Goal: Task Accomplishment & Management: Manage account settings

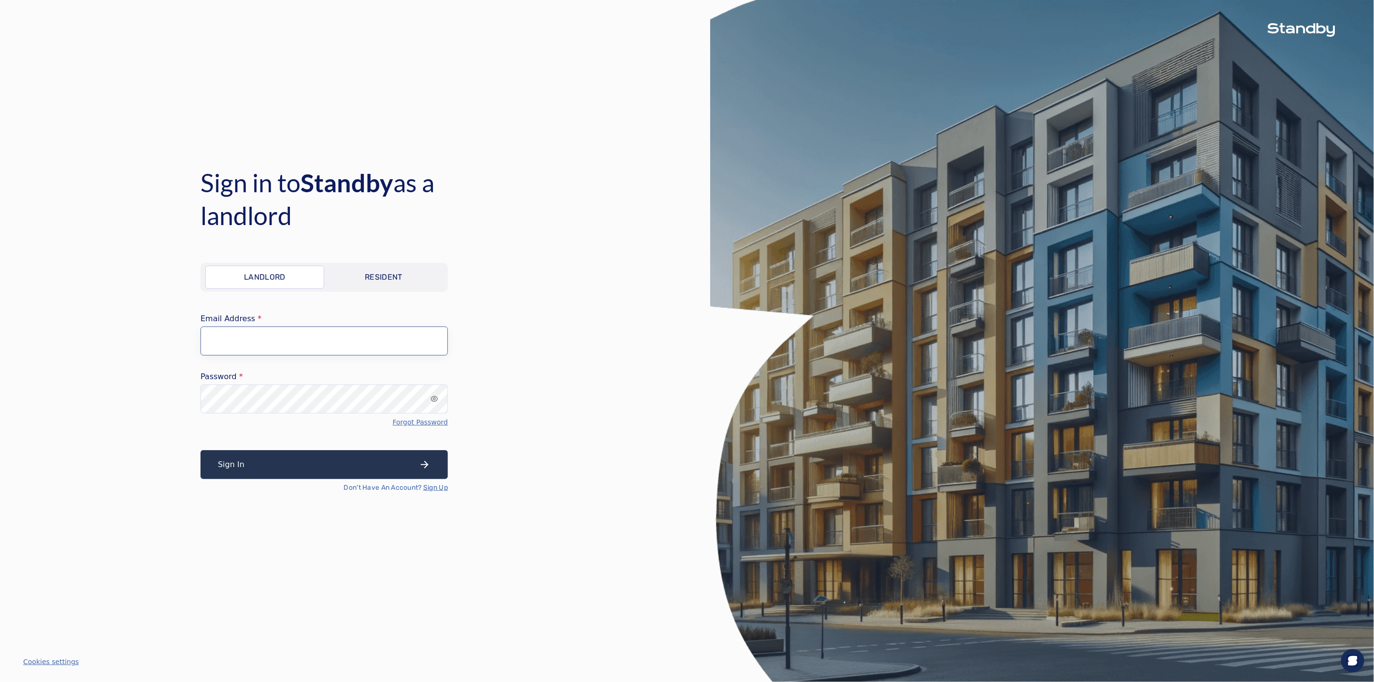
type input "**********"
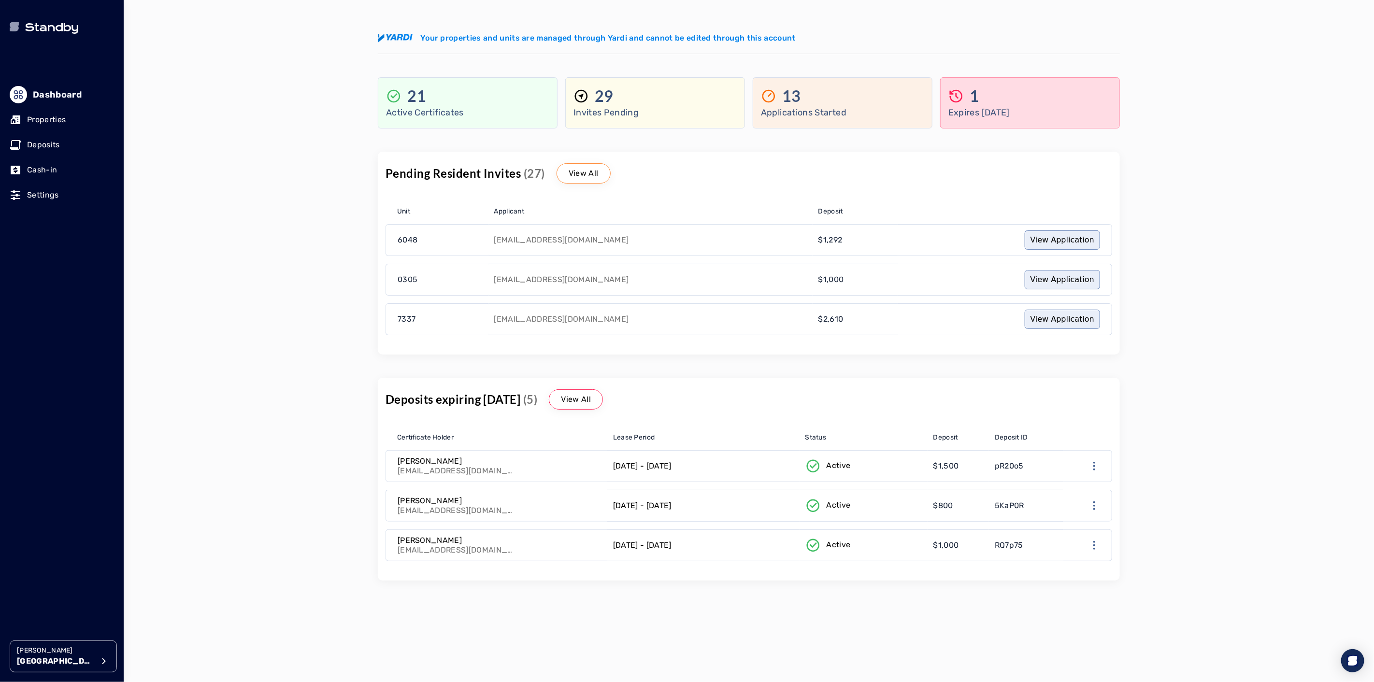
click at [50, 660] on p "[GEOGRAPHIC_DATA]" at bounding box center [55, 662] width 77 height 12
click at [167, 572] on p "Avenue 5" at bounding box center [158, 573] width 32 height 10
click at [34, 124] on p "Properties" at bounding box center [46, 120] width 39 height 12
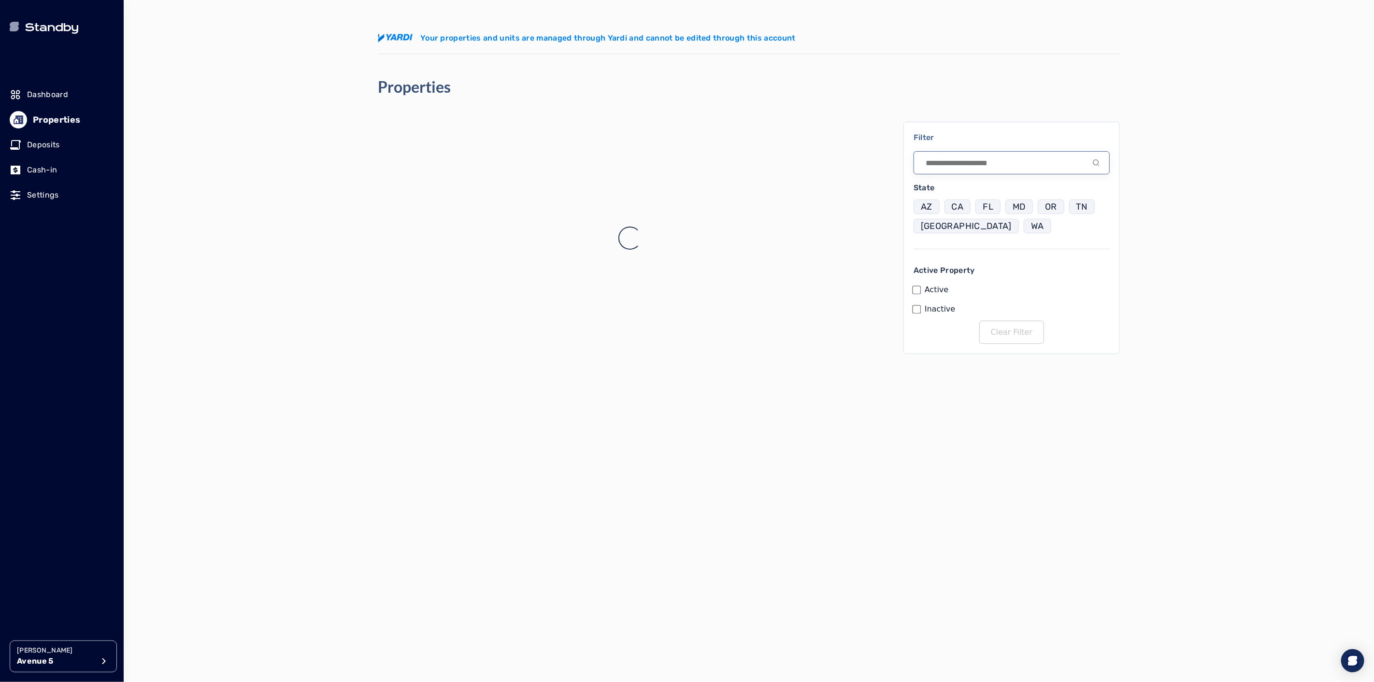
click at [946, 166] on input at bounding box center [1012, 162] width 196 height 23
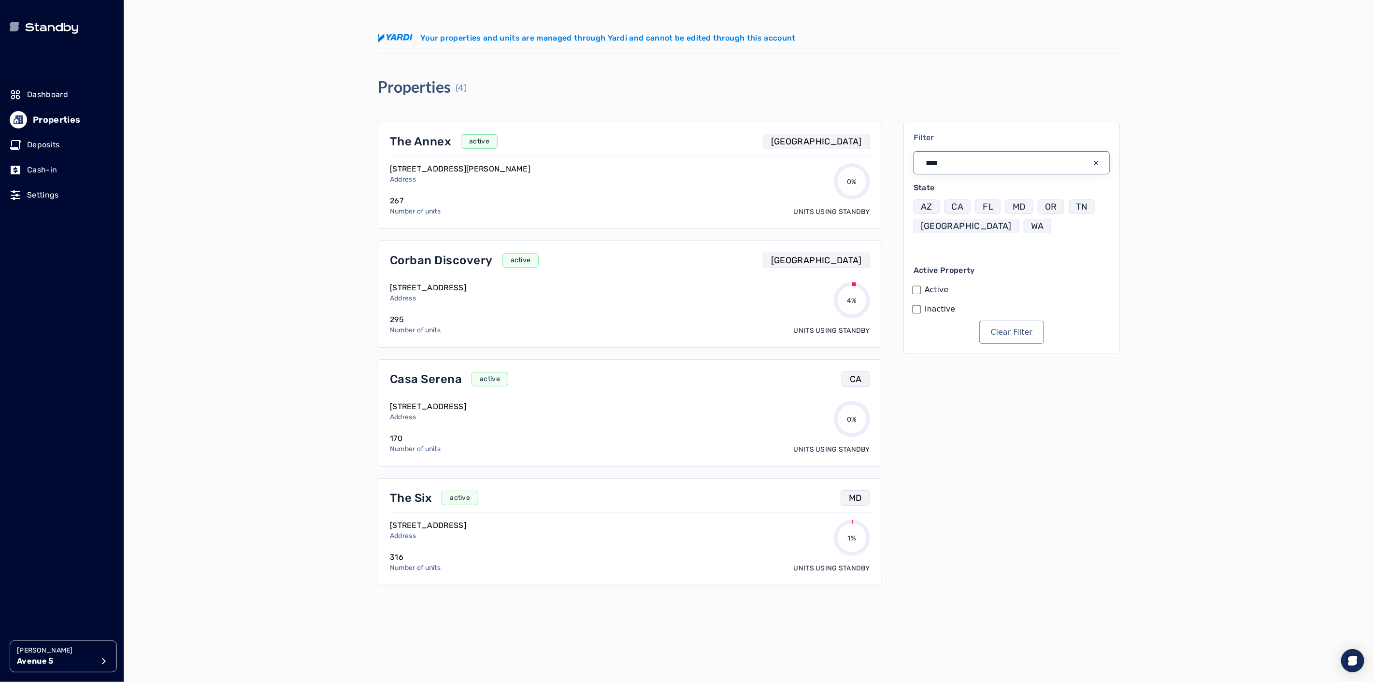
type input "****"
click at [1099, 165] on icon "input icon" at bounding box center [1096, 163] width 8 height 8
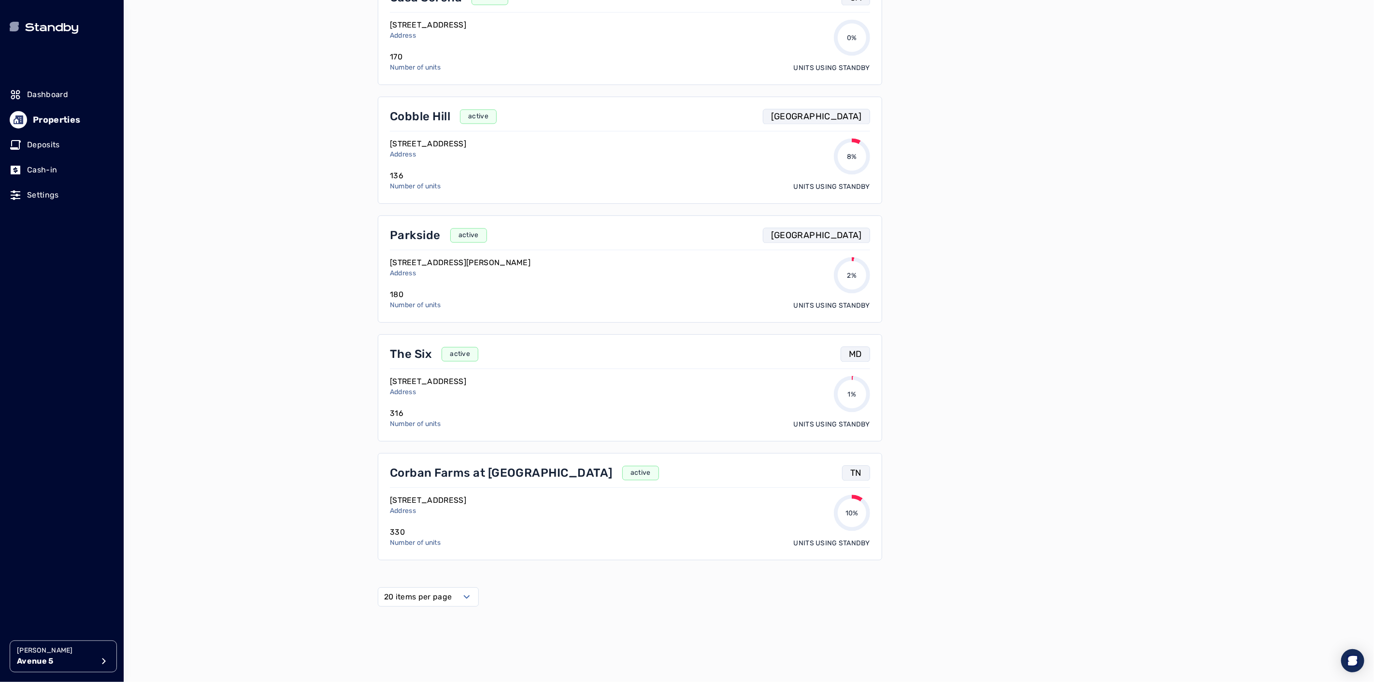
scroll to position [1694, 0]
click at [437, 601] on label "20 items per page" at bounding box center [418, 595] width 68 height 12
click at [417, 681] on span "50 items per page" at bounding box center [420, 679] width 68 height 12
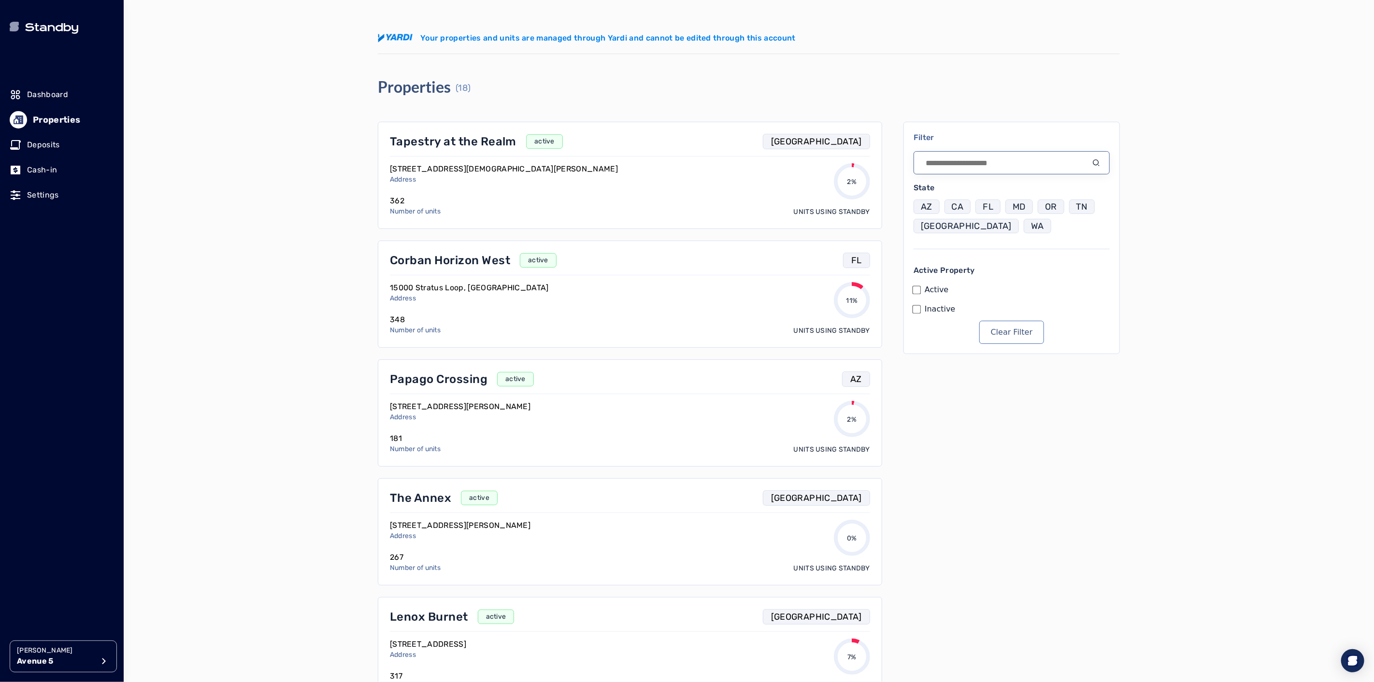
click at [956, 165] on input at bounding box center [1012, 162] width 196 height 23
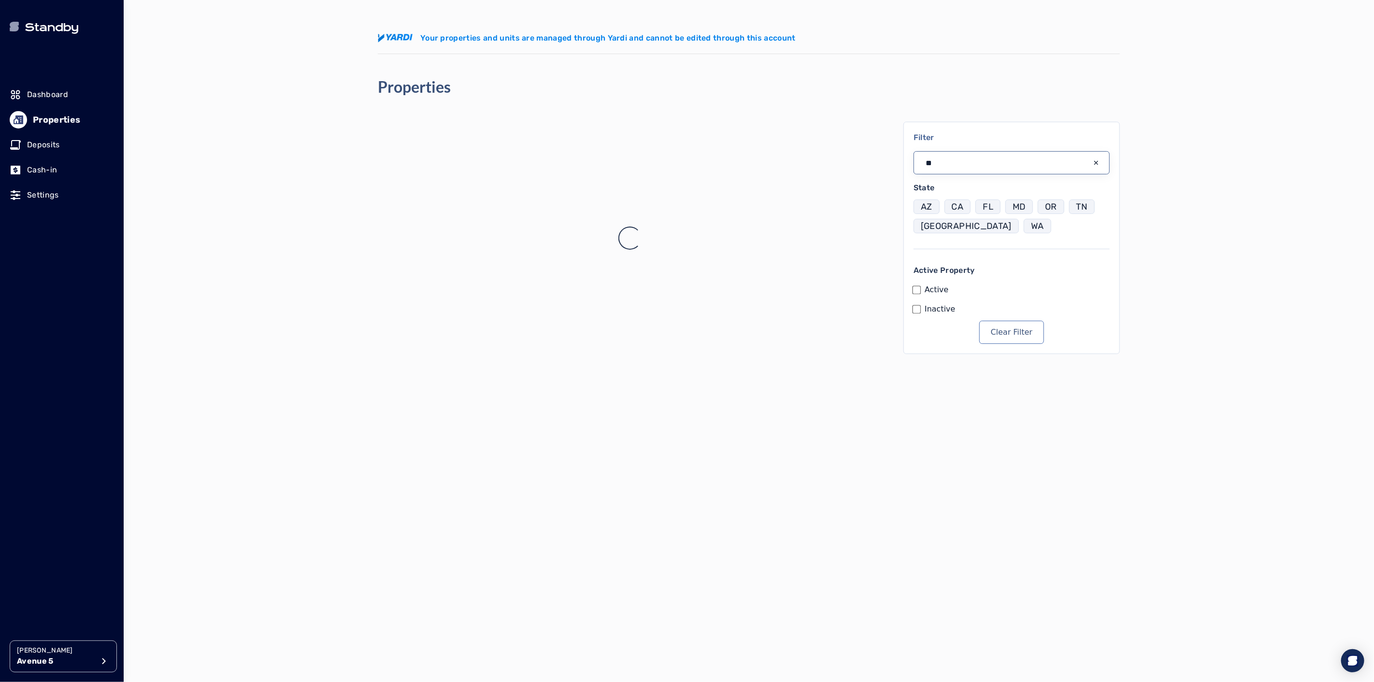
type input "*"
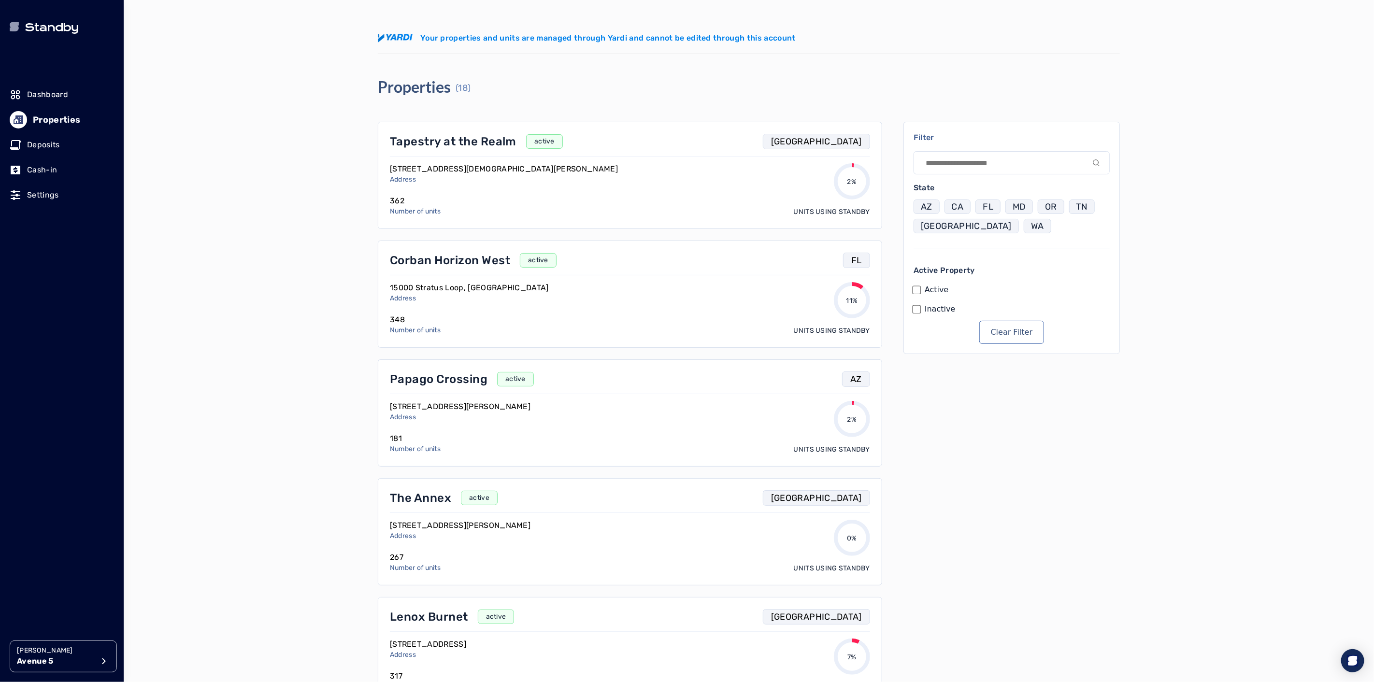
click at [46, 660] on p "Avenue 5" at bounding box center [55, 662] width 77 height 12
click at [181, 544] on li "Envolve PMC" at bounding box center [211, 553] width 154 height 19
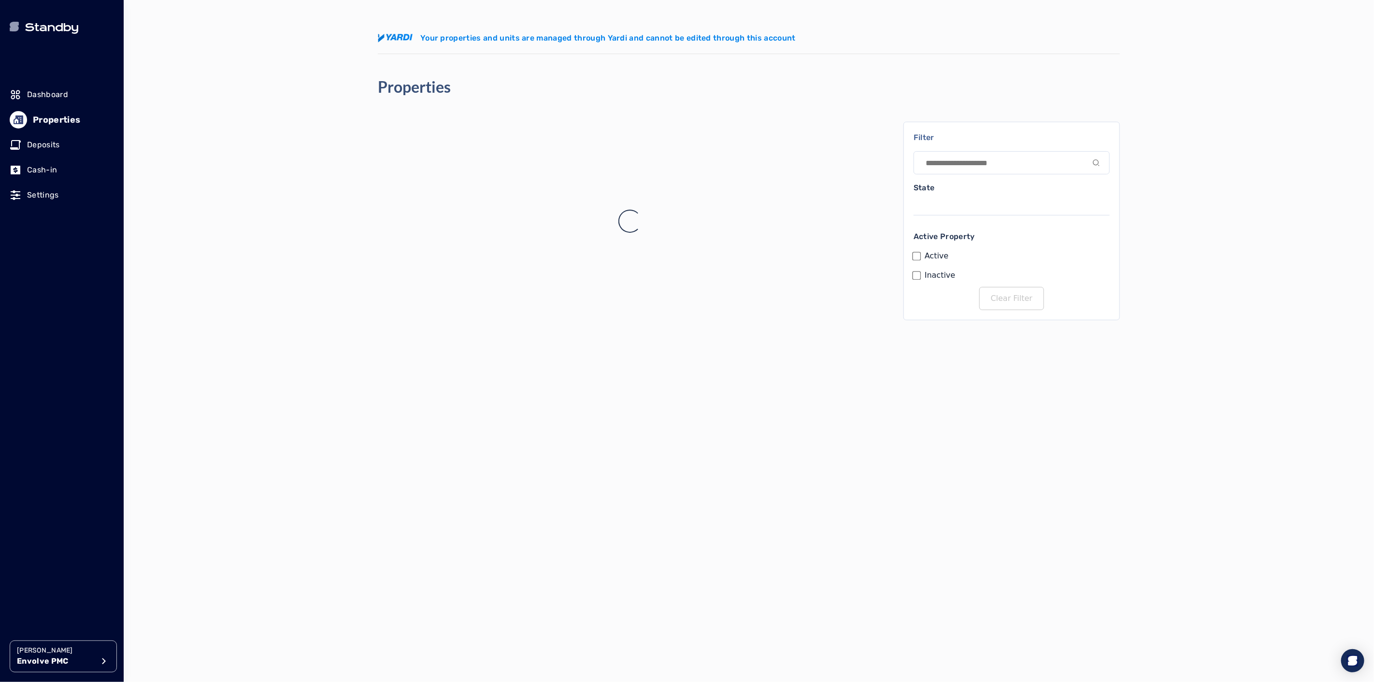
click at [182, 534] on div "[PERSON_NAME] Envolve PMC Your properties and units are managed through Yardi a…" at bounding box center [749, 341] width 1250 height 682
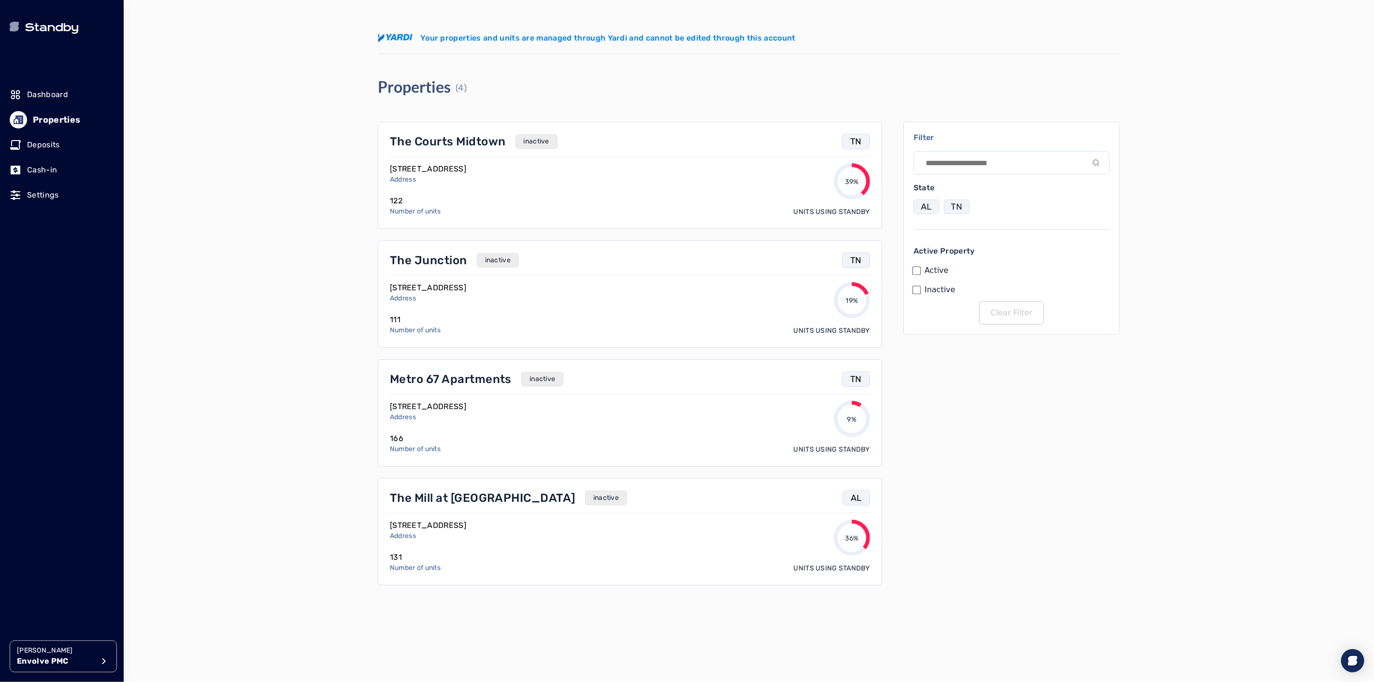
click at [58, 659] on p "Envolve PMC" at bounding box center [55, 662] width 77 height 12
click at [159, 537] on p "[GEOGRAPHIC_DATA]" at bounding box center [178, 534] width 73 height 10
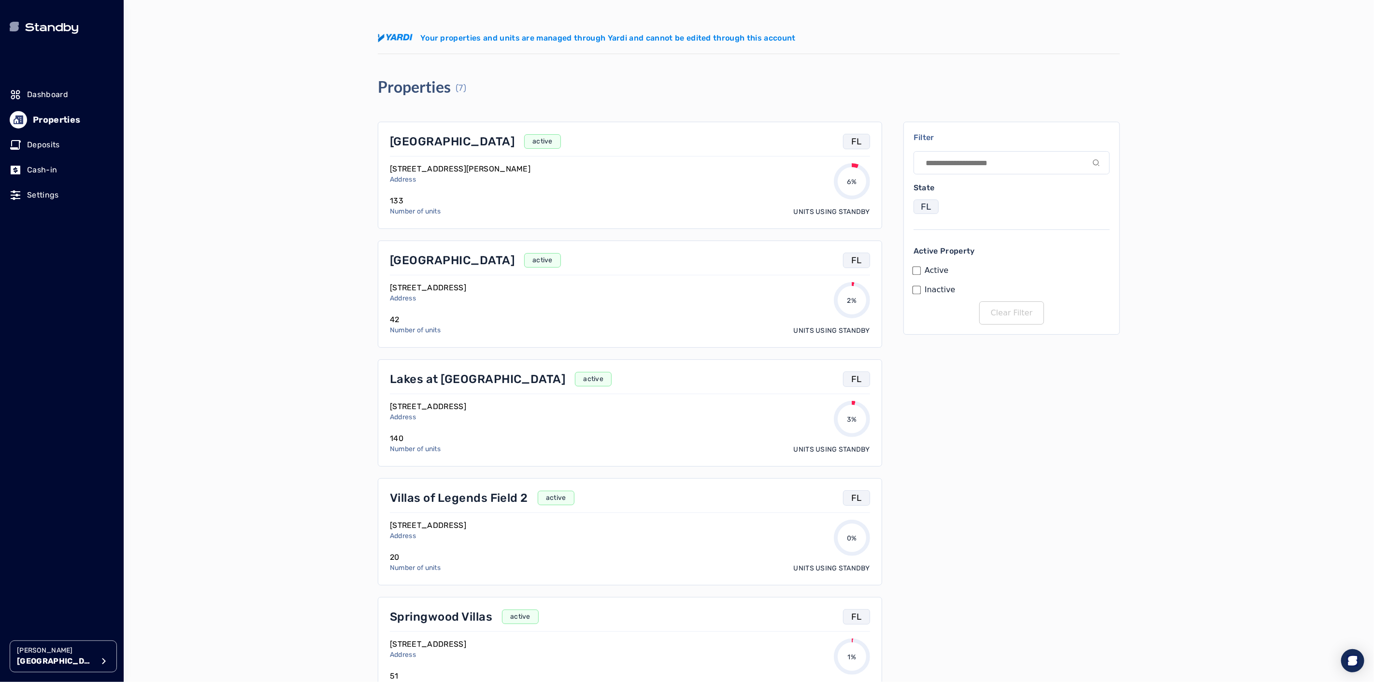
click at [423, 143] on p "[GEOGRAPHIC_DATA]" at bounding box center [452, 141] width 125 height 15
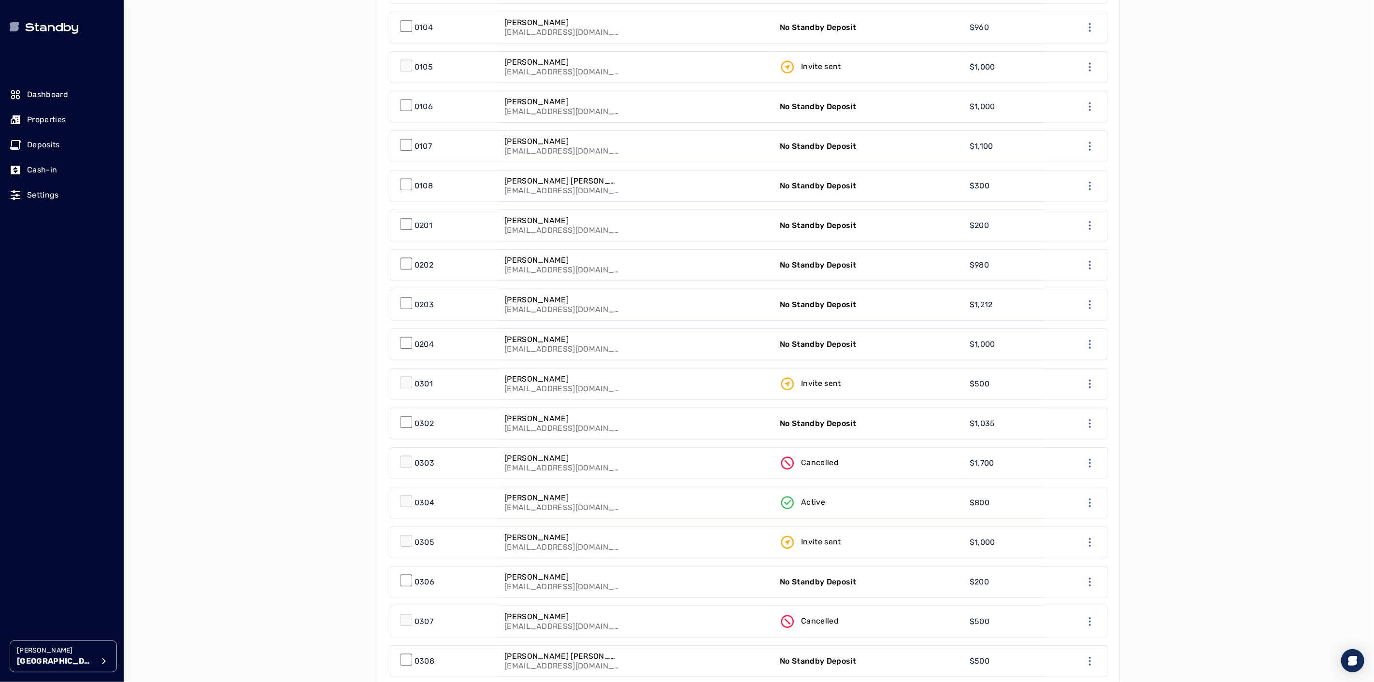
scroll to position [674, 0]
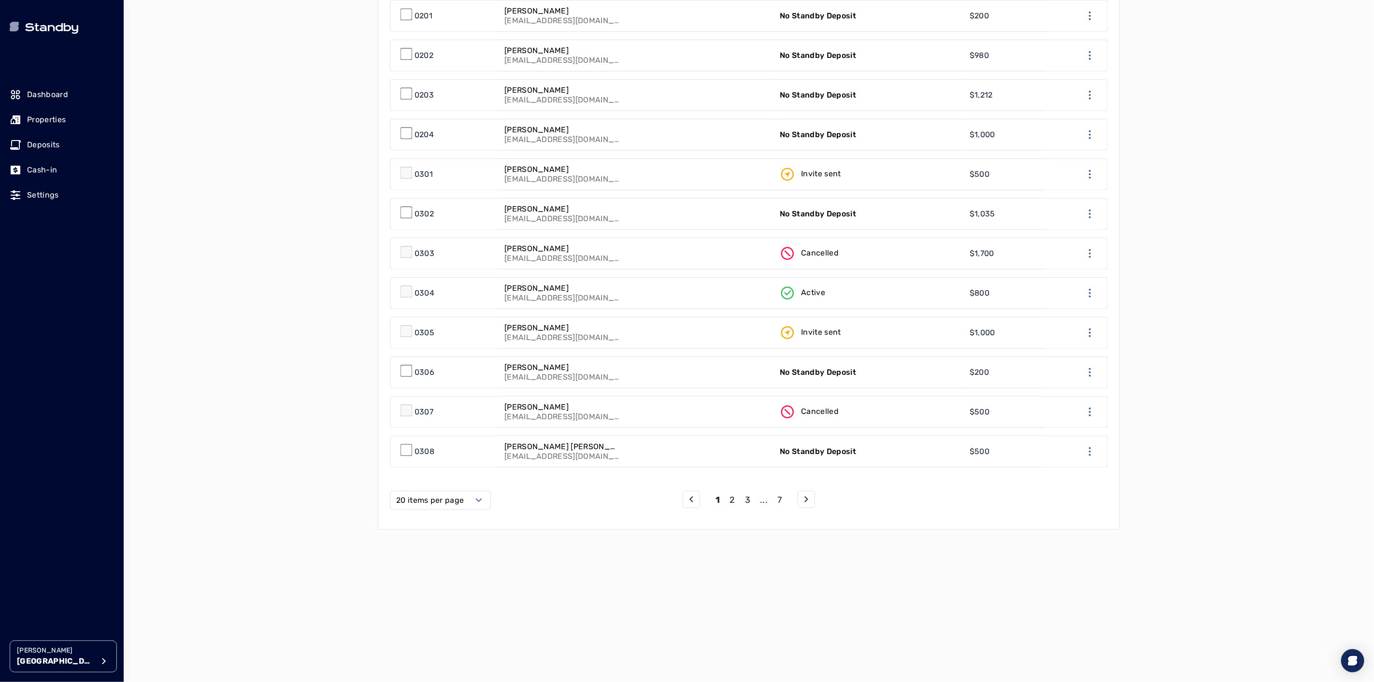
click at [415, 495] on label "20 items per page" at bounding box center [430, 501] width 68 height 12
click at [415, 586] on span "50 items per page" at bounding box center [433, 582] width 68 height 12
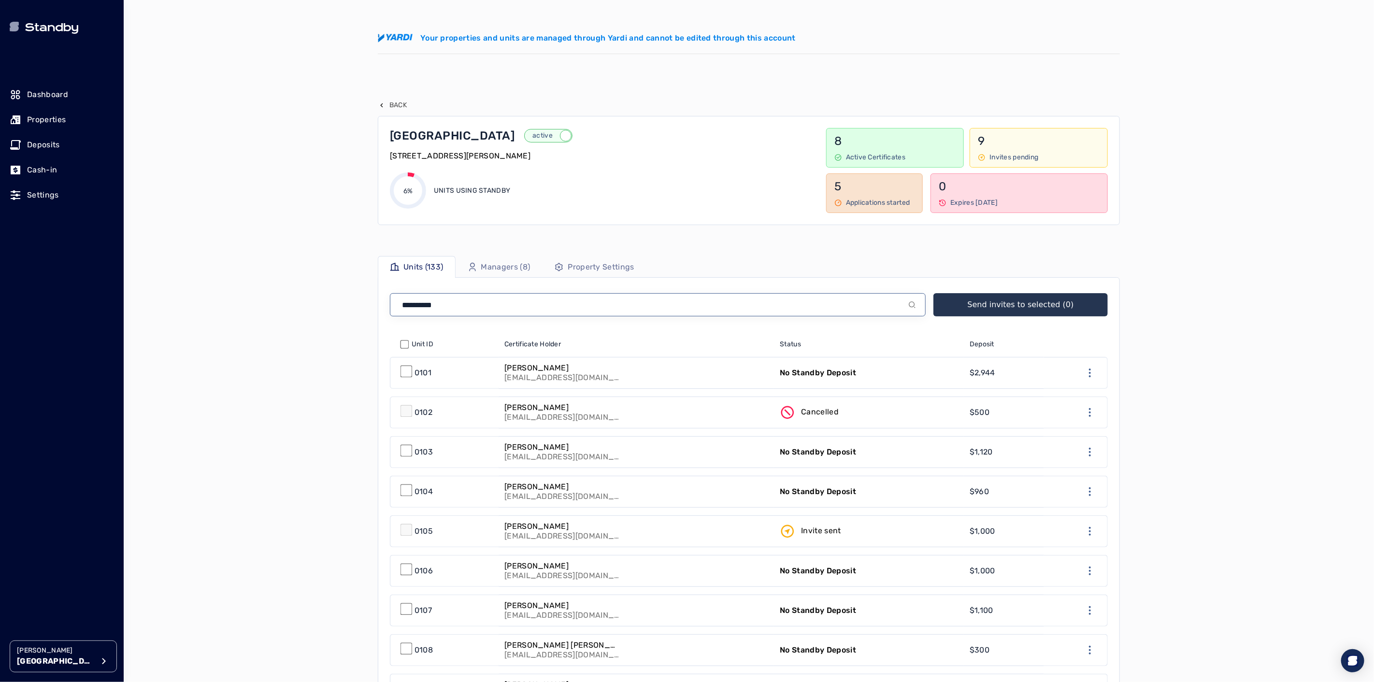
click at [445, 306] on input at bounding box center [658, 304] width 536 height 23
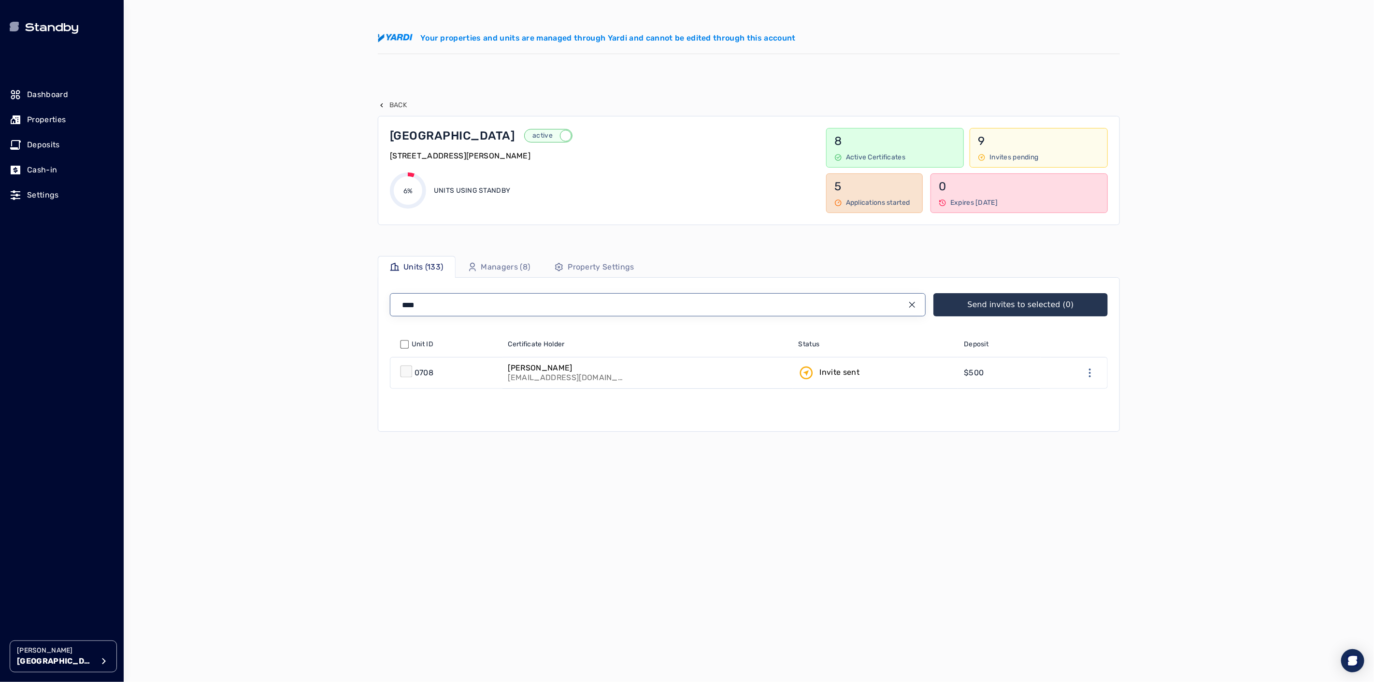
type input "****"
click at [567, 374] on p "[EMAIL_ADDRESS][DOMAIN_NAME]" at bounding box center [566, 378] width 116 height 10
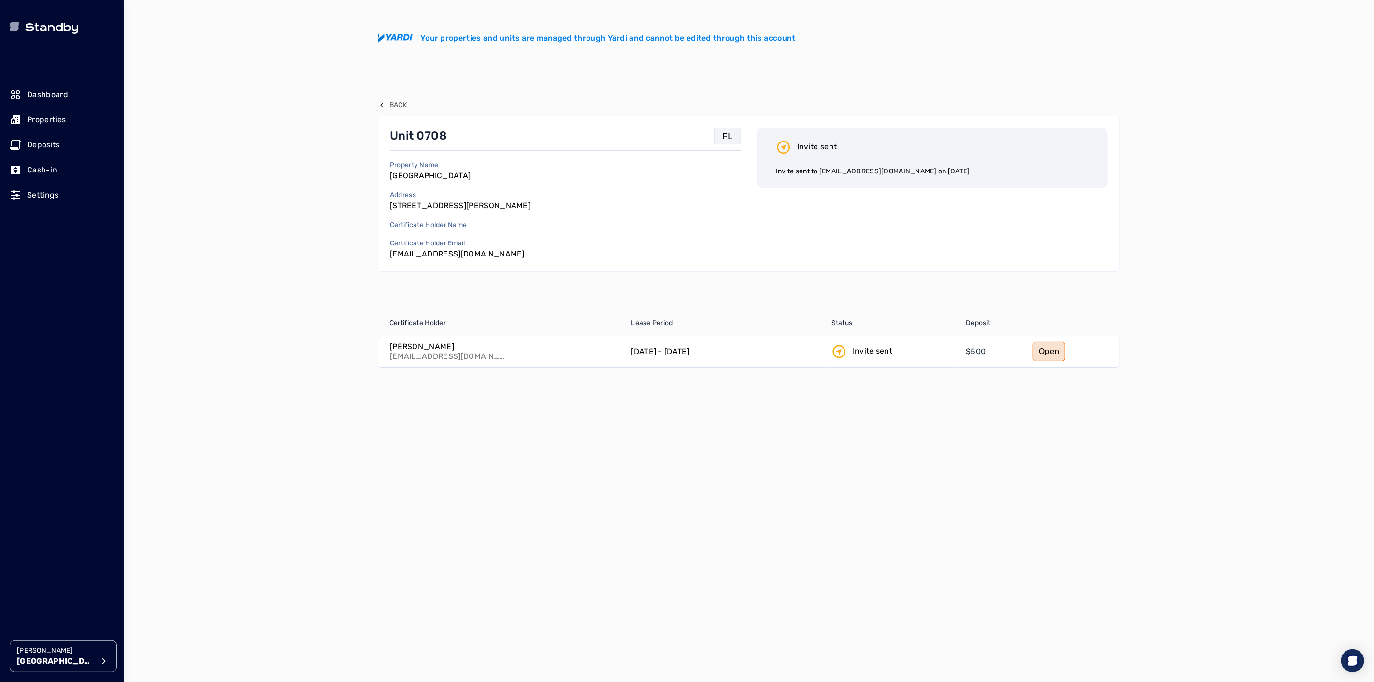
click at [30, 122] on p "Properties" at bounding box center [46, 120] width 39 height 12
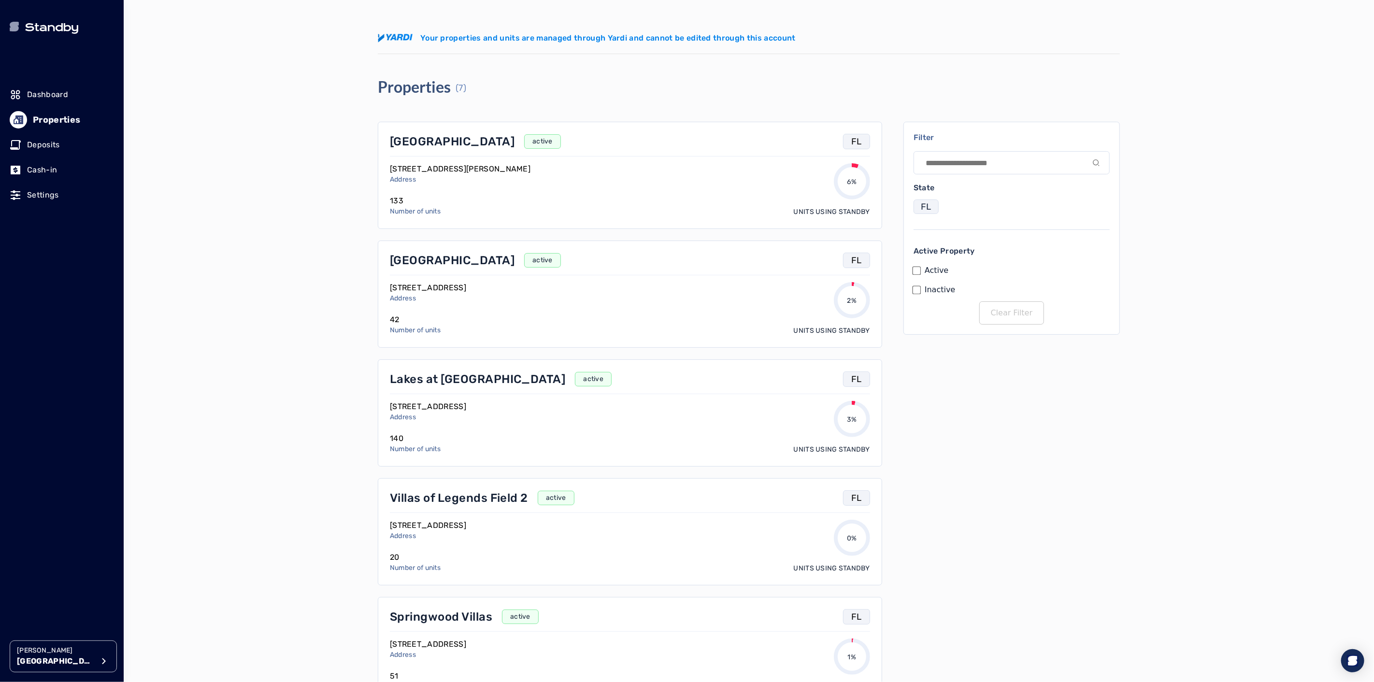
click at [448, 383] on p "Lakes at [GEOGRAPHIC_DATA]" at bounding box center [477, 379] width 175 height 15
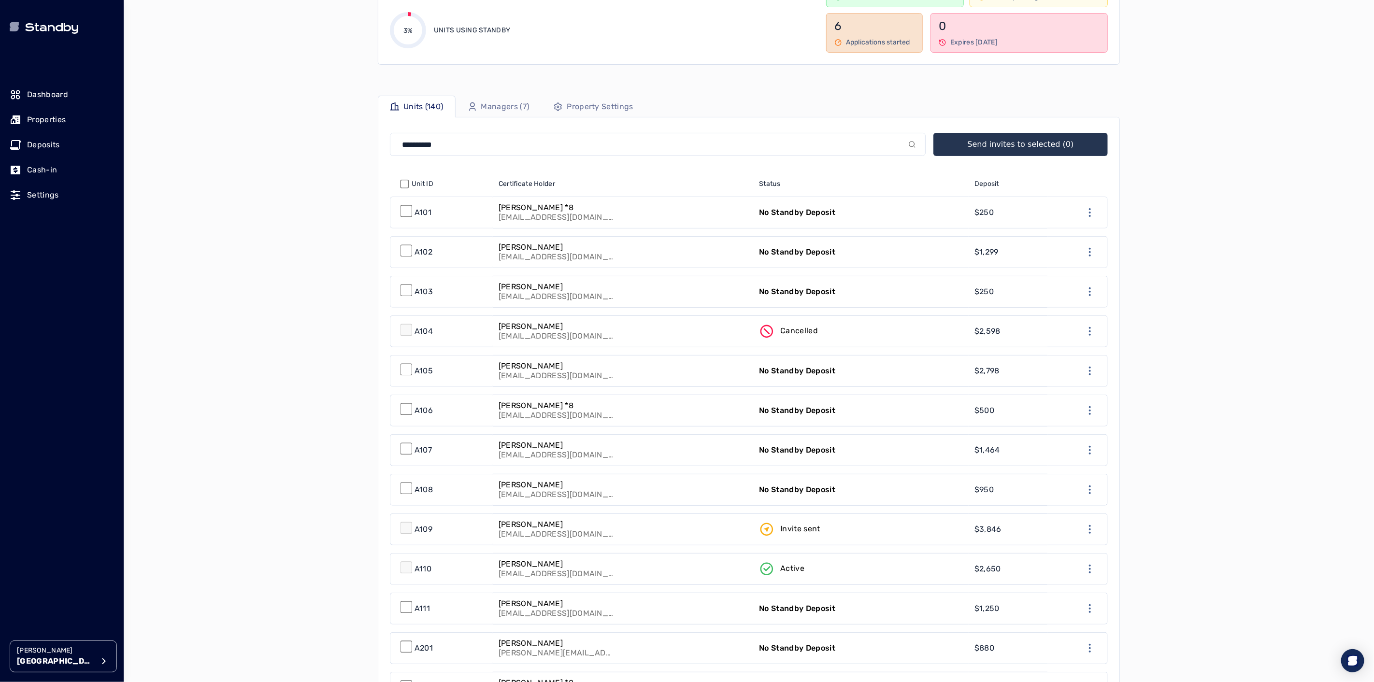
scroll to position [161, 0]
click at [1089, 489] on icon "button" at bounding box center [1090, 490] width 12 height 12
click at [1073, 537] on link "Invite" at bounding box center [1093, 537] width 77 height 15
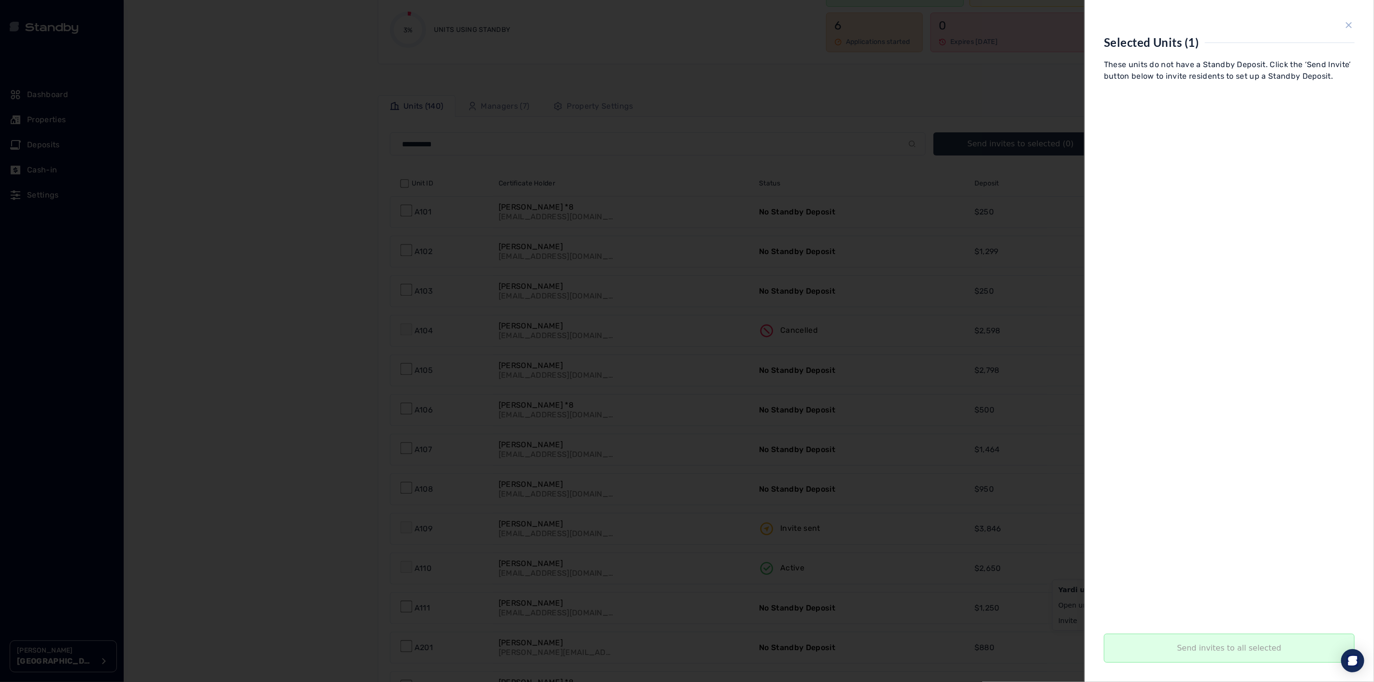
scroll to position [77, 0]
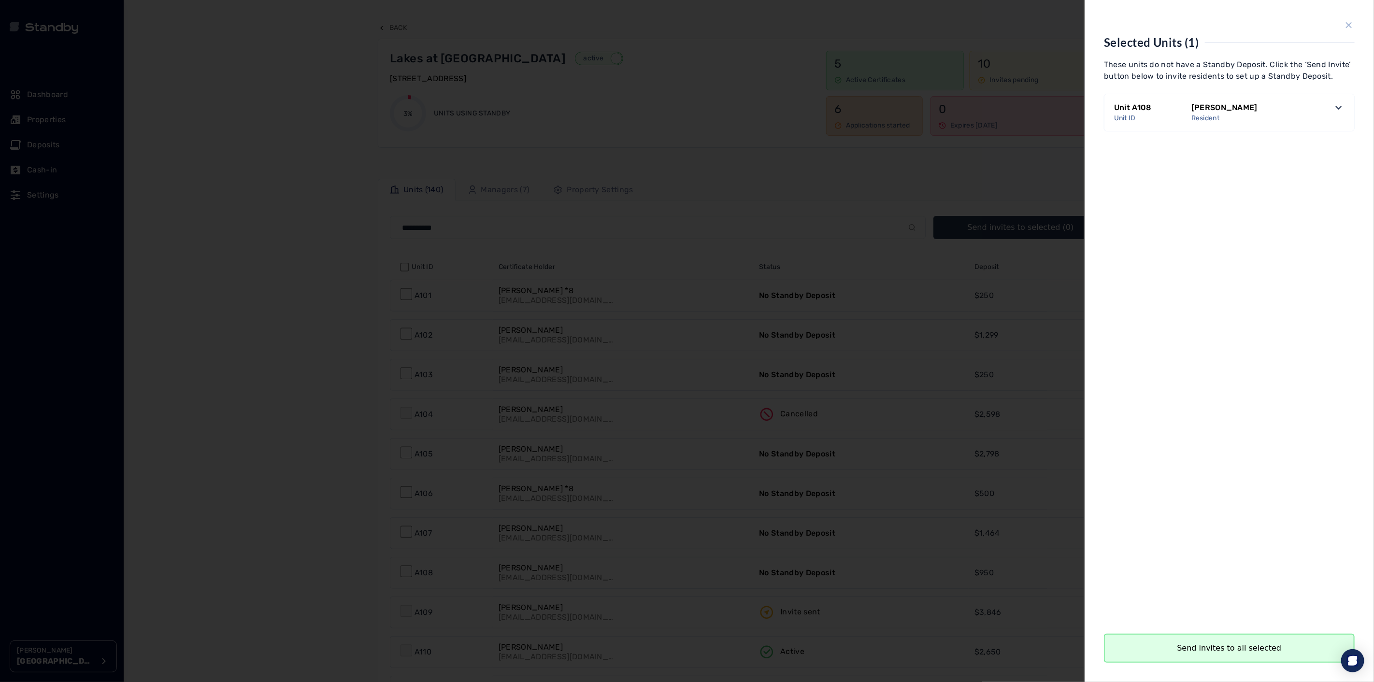
click at [1234, 647] on button "Send invites to all selected" at bounding box center [1229, 648] width 251 height 29
drag, startPoint x: 1354, startPoint y: 28, endPoint x: 1263, endPoint y: 362, distance: 346.5
click at [1269, 293] on div "Selected Units (1) These units do not have a Standby Deposit. Click the ‘Send I…" at bounding box center [1229, 341] width 289 height 682
click at [1232, 646] on button "Close" at bounding box center [1229, 648] width 251 height 29
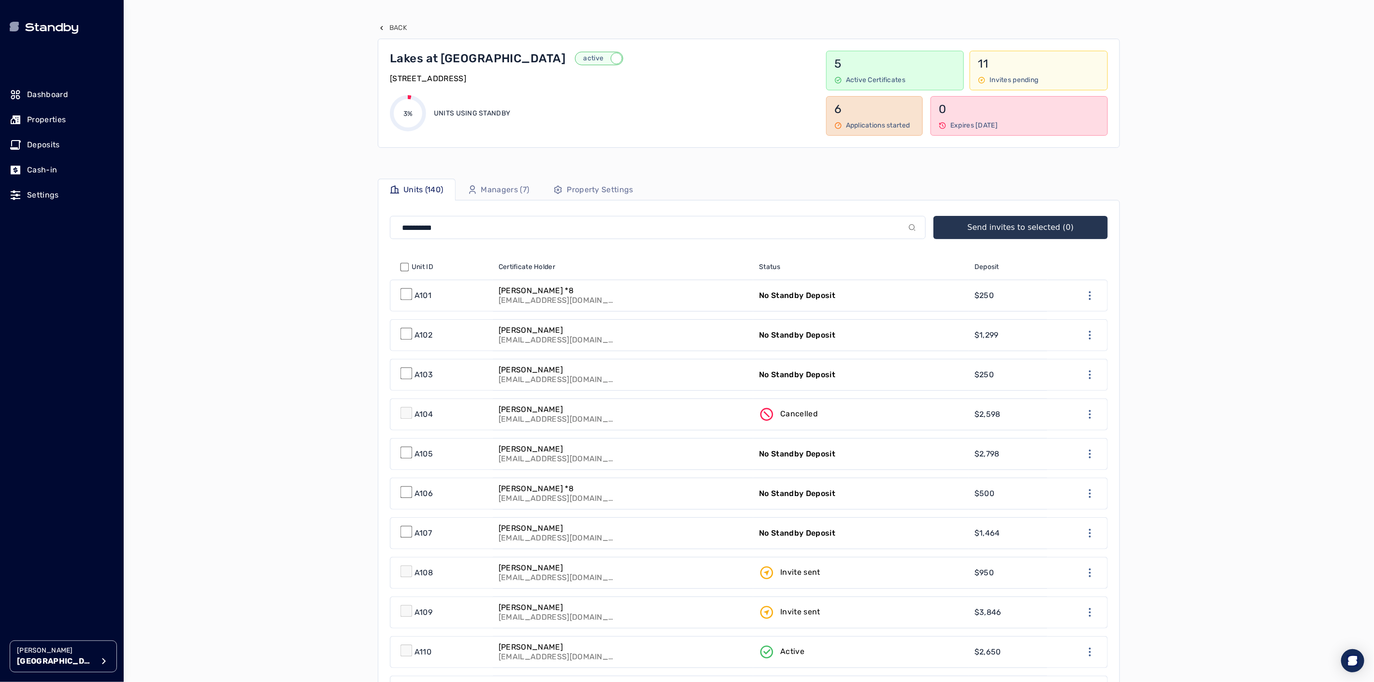
click at [395, 22] on div "Back Lakes at [GEOGRAPHIC_DATA] active [STREET_ADDRESS] 3% Units using Standby …" at bounding box center [749, 617] width 742 height 1235
click at [390, 24] on p "Back" at bounding box center [397, 28] width 17 height 10
click at [403, 27] on p "Back" at bounding box center [397, 28] width 17 height 10
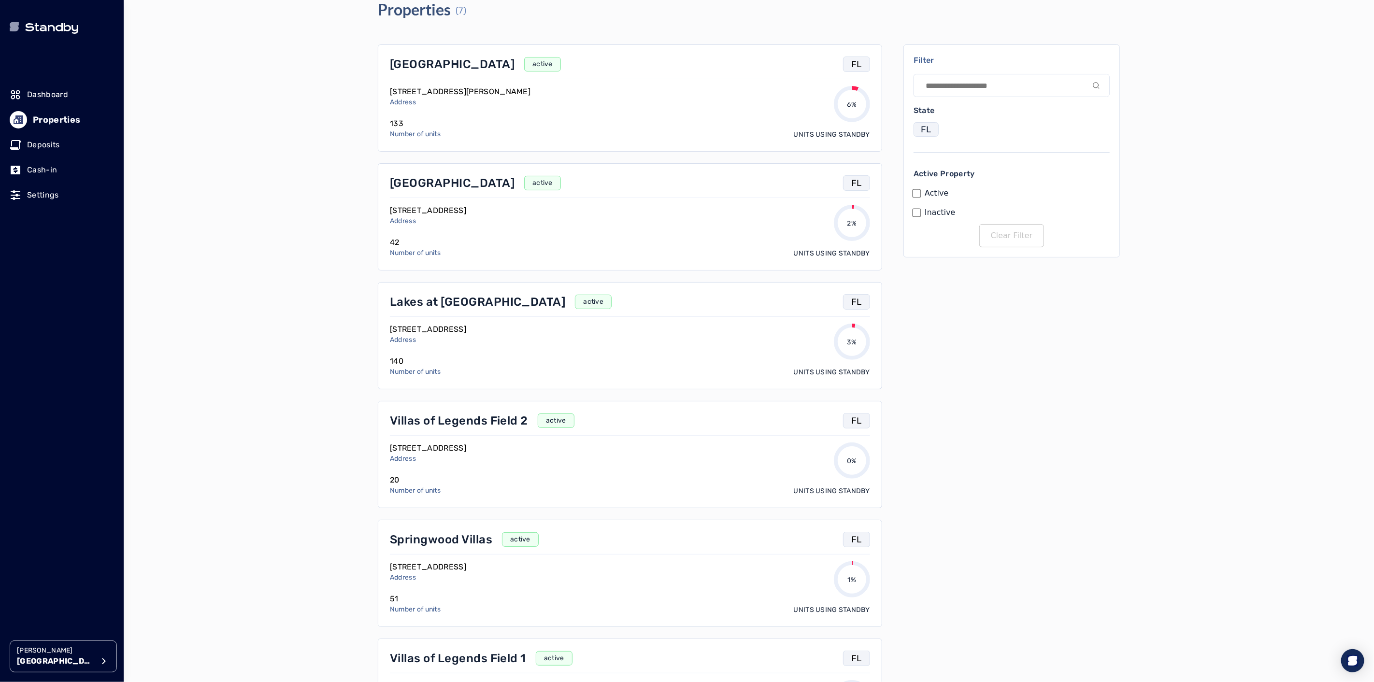
click at [410, 63] on p "[GEOGRAPHIC_DATA]" at bounding box center [452, 64] width 125 height 15
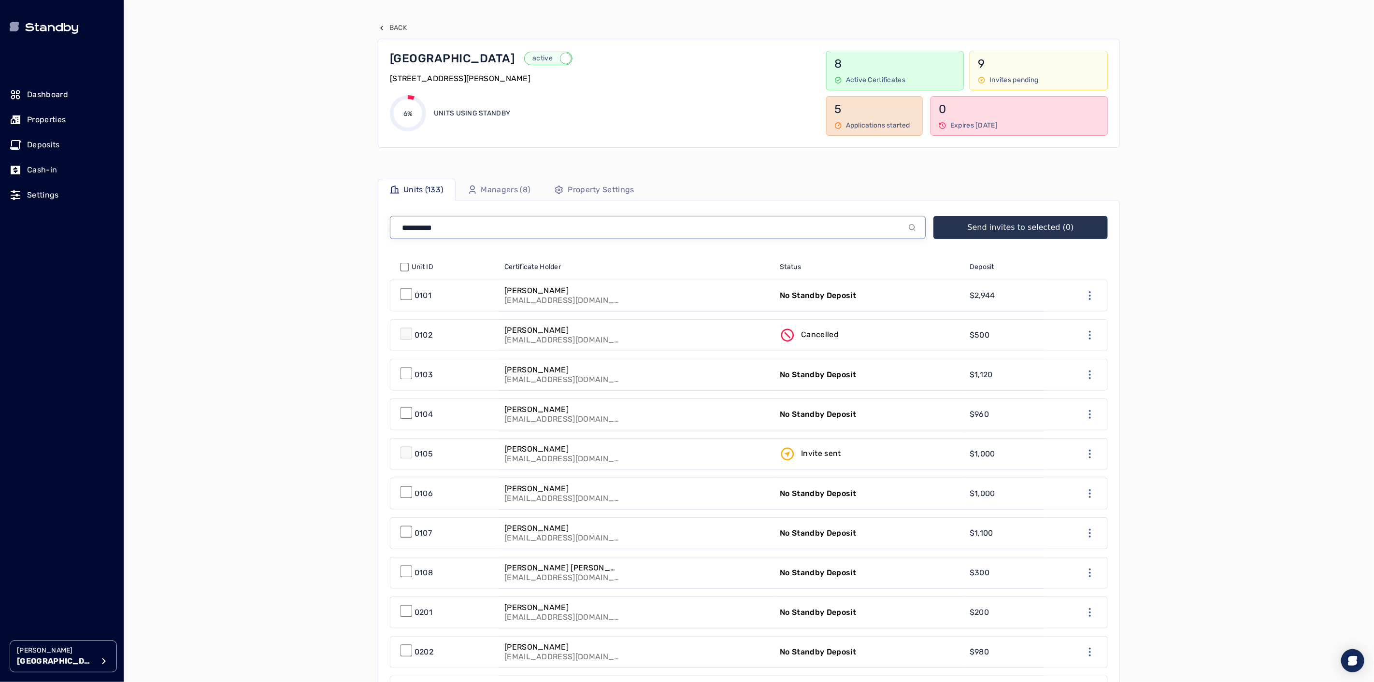
click at [484, 228] on input at bounding box center [658, 227] width 536 height 23
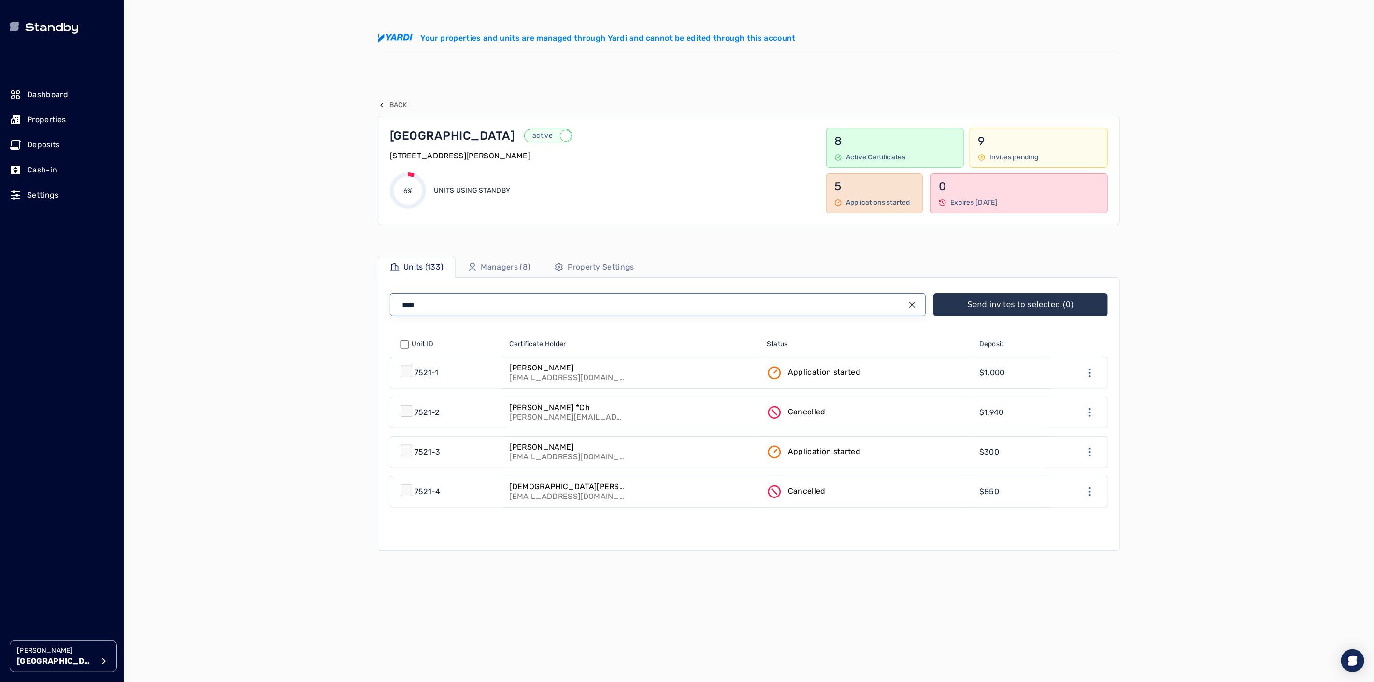
type input "****"
click at [875, 454] on link "Application started" at bounding box center [867, 452] width 213 height 31
